Goal: Check status: Check status

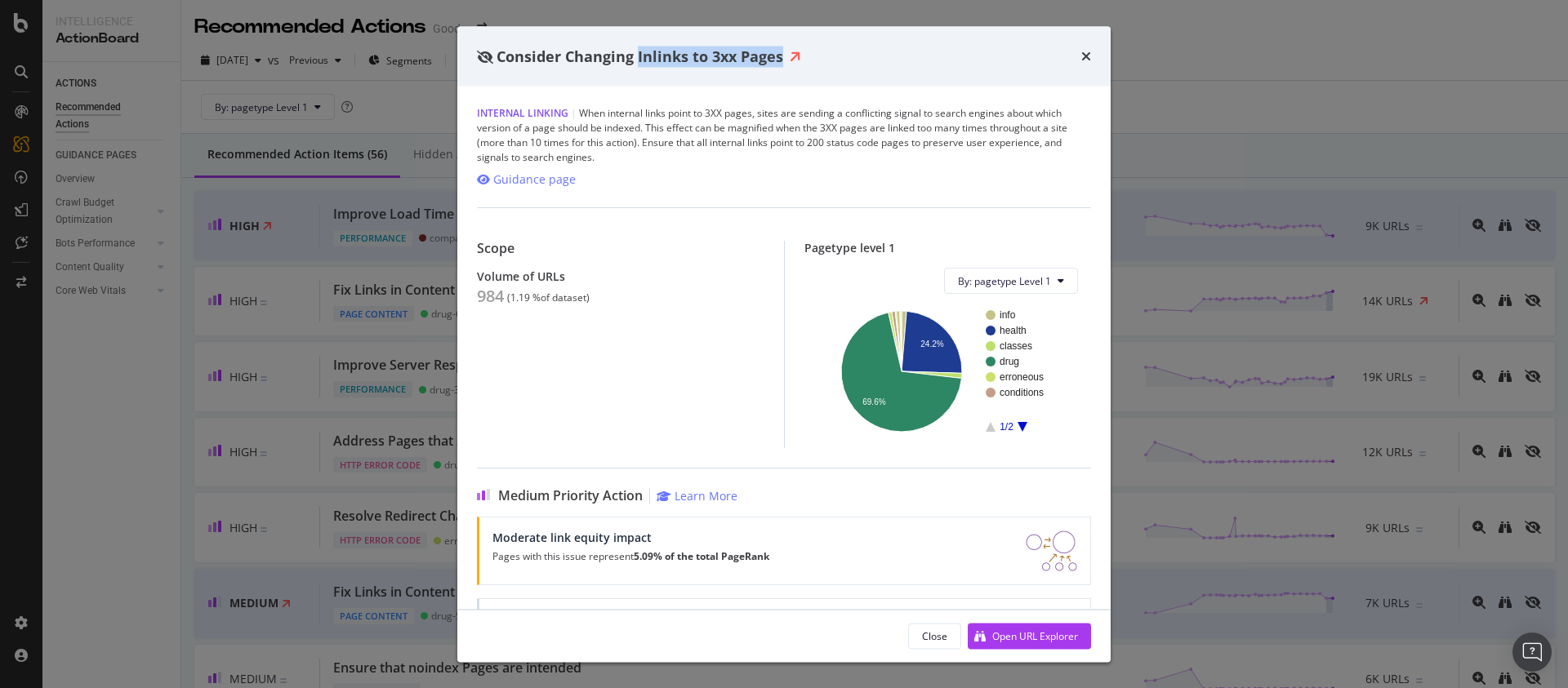
drag, startPoint x: 779, startPoint y: 55, endPoint x: 637, endPoint y: 56, distance: 142.0
click at [637, 56] on span "Consider Changing Inlinks to 3xx Pages" at bounding box center [640, 55] width 287 height 19
copy span "Inlinks to 3xx Pages"
click at [1089, 50] on icon "times" at bounding box center [1086, 56] width 10 height 13
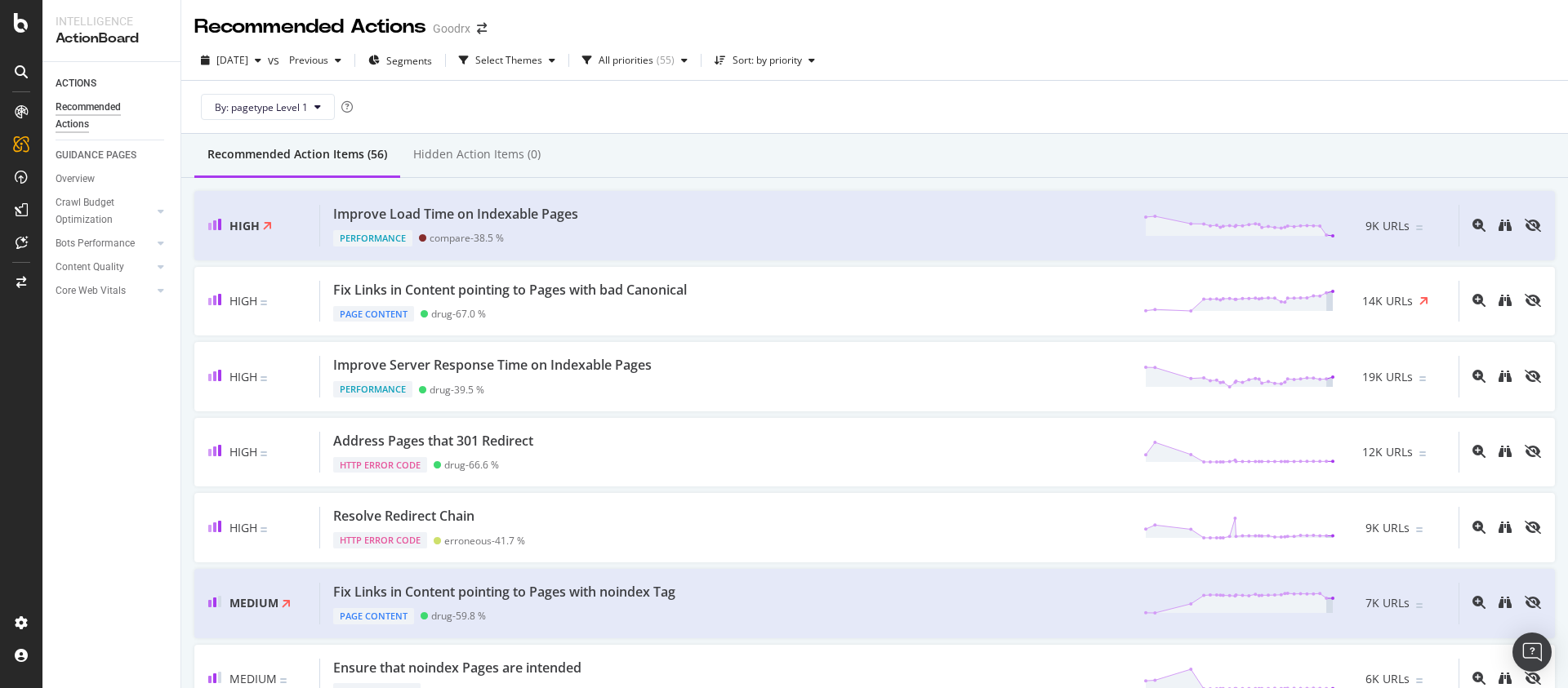
click at [1167, 53] on div "[DATE] vs Previous Segments Select Themes All priorities ( 55 ) Sort: by priori…" at bounding box center [875, 63] width 1387 height 32
